Goal: Task Accomplishment & Management: Use online tool/utility

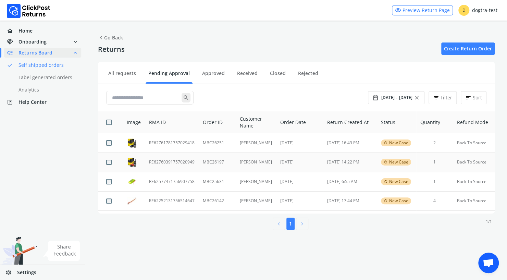
click at [164, 162] on td "RE62760391757020949" at bounding box center [172, 162] width 54 height 20
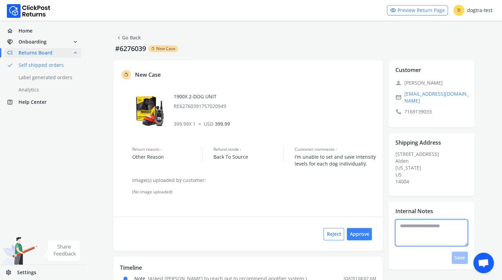
click at [410, 219] on textarea at bounding box center [431, 232] width 73 height 27
type textarea "**********"
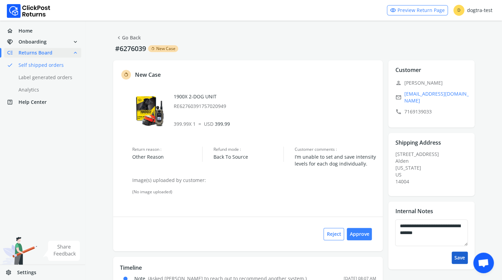
click at [459, 252] on button "Save" at bounding box center [460, 257] width 16 height 12
click at [357, 233] on button "Approve" at bounding box center [359, 234] width 25 height 12
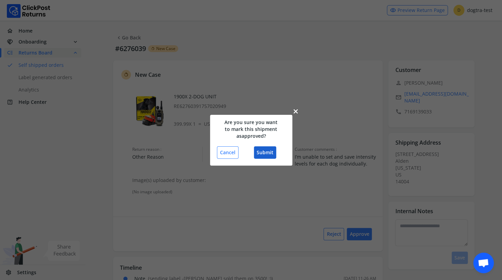
click at [265, 151] on button "Submit" at bounding box center [265, 152] width 22 height 12
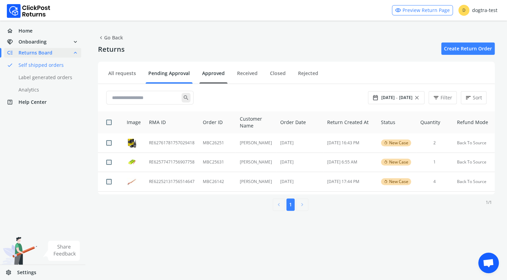
click at [214, 71] on link "Approved" at bounding box center [213, 76] width 28 height 12
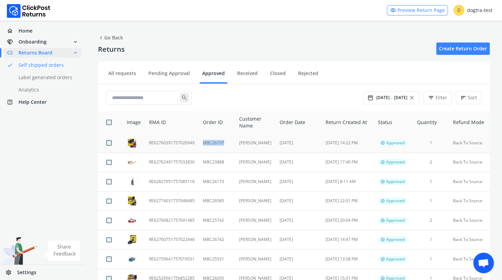
drag, startPoint x: 225, startPoint y: 142, endPoint x: 202, endPoint y: 143, distance: 22.6
click at [202, 143] on td "MBC26197" at bounding box center [217, 142] width 36 height 19
